Goal: Task Accomplishment & Management: Use online tool/utility

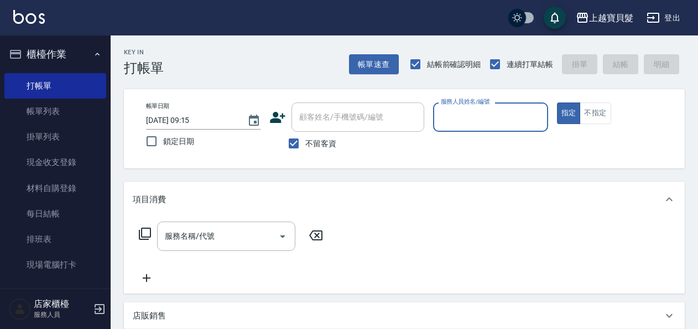
click at [459, 126] on div "服務人員姓名/編號" at bounding box center [490, 116] width 115 height 29
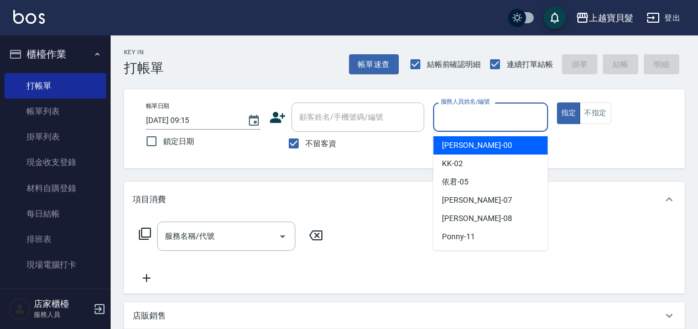
click at [456, 145] on span "小華 -00" at bounding box center [477, 145] width 70 height 12
type input "小華-00"
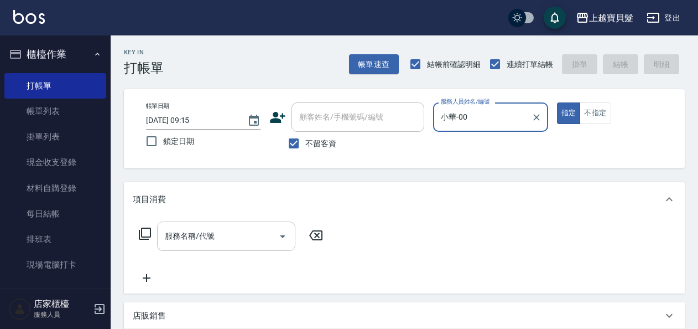
drag, startPoint x: 225, startPoint y: 235, endPoint x: 219, endPoint y: 236, distance: 6.2
click at [224, 235] on input "服務名稱/代號" at bounding box center [218, 235] width 112 height 19
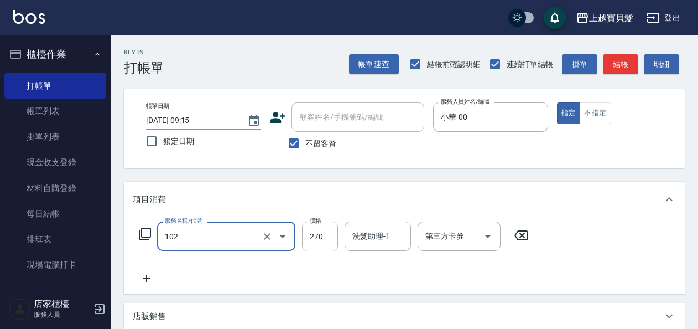
type input "洗+潤絲(102)"
click at [147, 278] on icon at bounding box center [147, 278] width 28 height 13
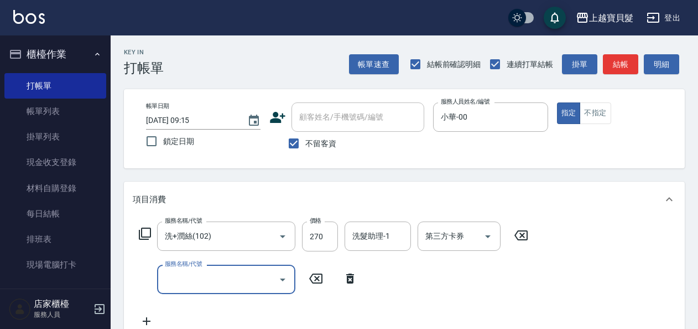
click at [171, 277] on input "服務名稱/代號" at bounding box center [218, 278] width 112 height 19
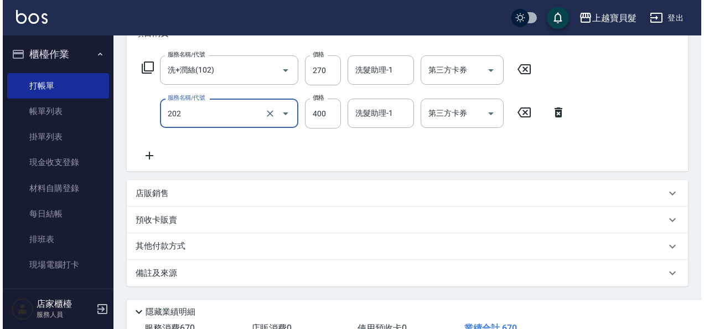
scroll to position [221, 0]
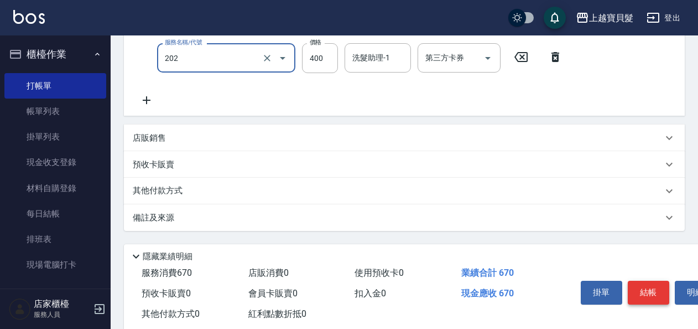
type input "剪髮(202)"
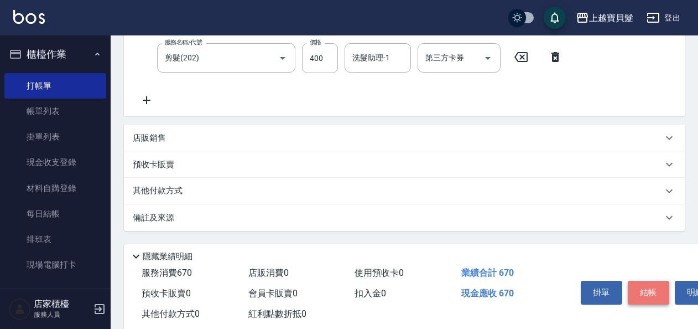
click at [647, 285] on button "結帳" at bounding box center [648, 291] width 41 height 23
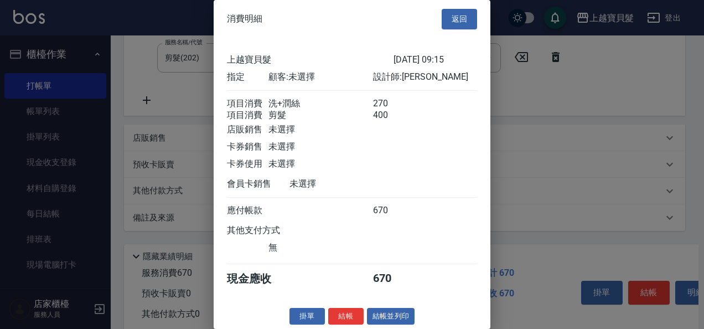
scroll to position [15, 0]
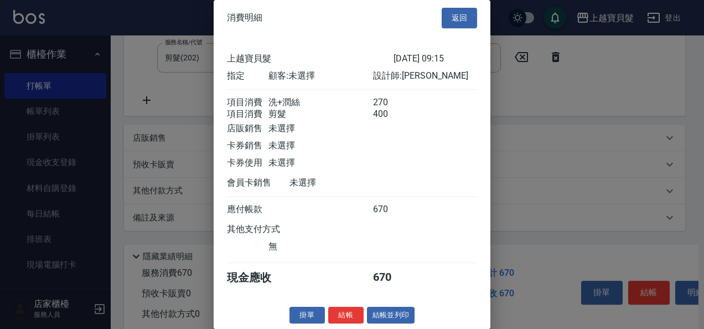
click at [396, 305] on div "消費明細 返回 上越寶貝髮 [DATE] 09:15 指定 顧客: 未選擇 設計師: 小華 項目消費 洗+潤絲 270 項目消費 剪髮 400 店販銷售 未選…" at bounding box center [352, 164] width 277 height 329
click at [394, 311] on button "結帳並列印" at bounding box center [391, 314] width 48 height 17
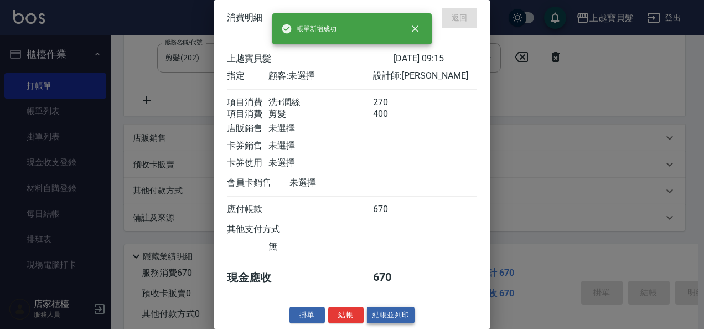
type input "[DATE] 13:04"
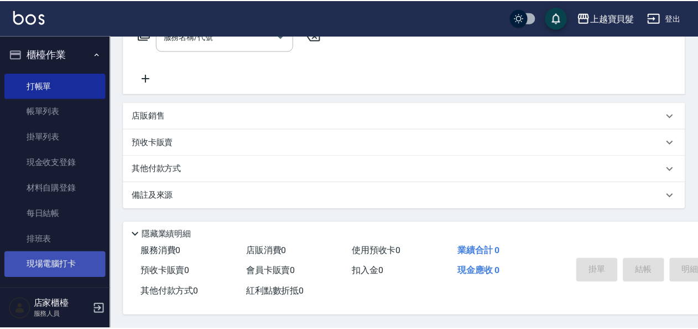
scroll to position [0, 0]
